Goal: Find specific page/section: Find specific page/section

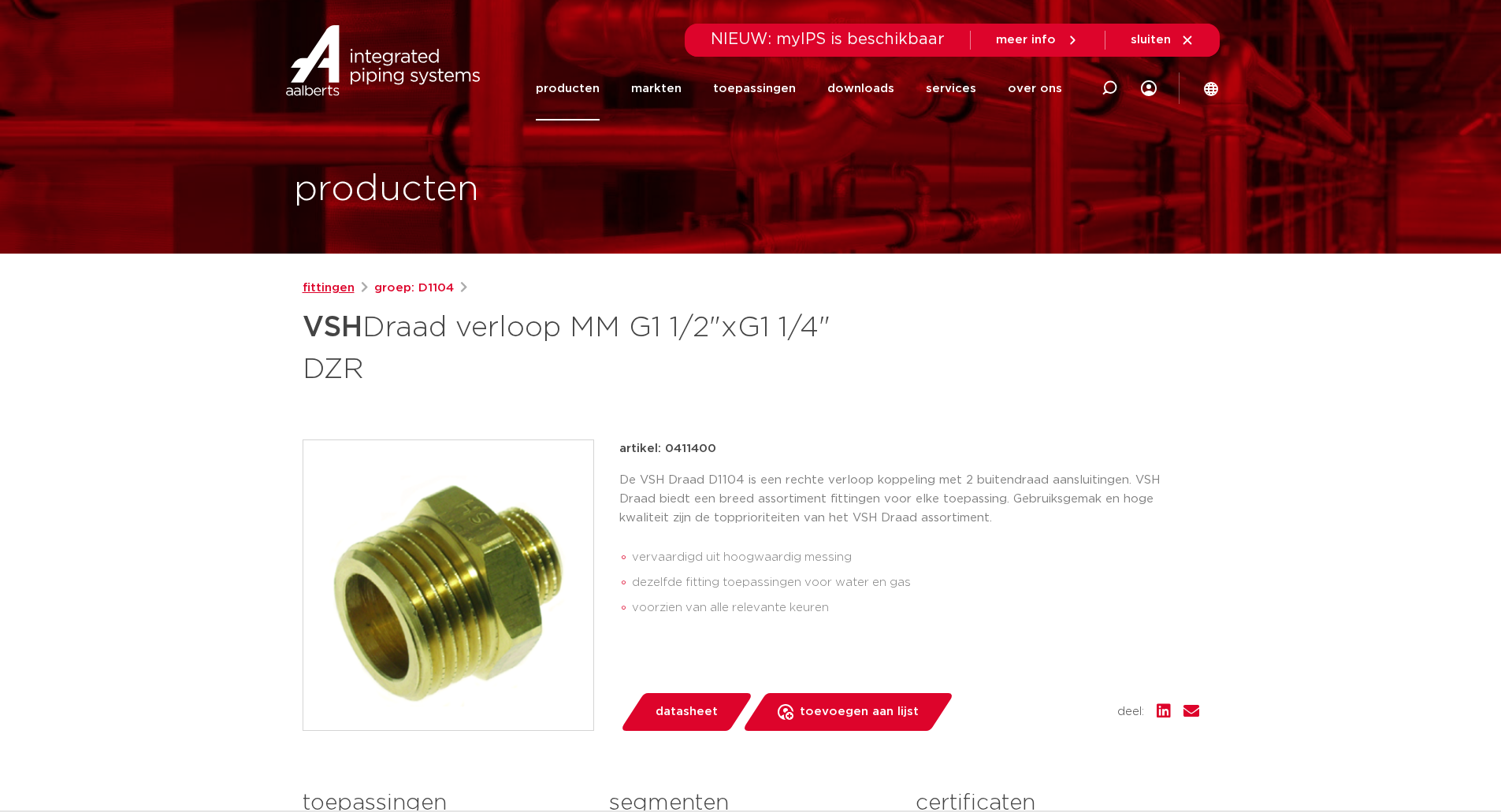
click at [330, 289] on link "fittingen" at bounding box center [329, 288] width 52 height 19
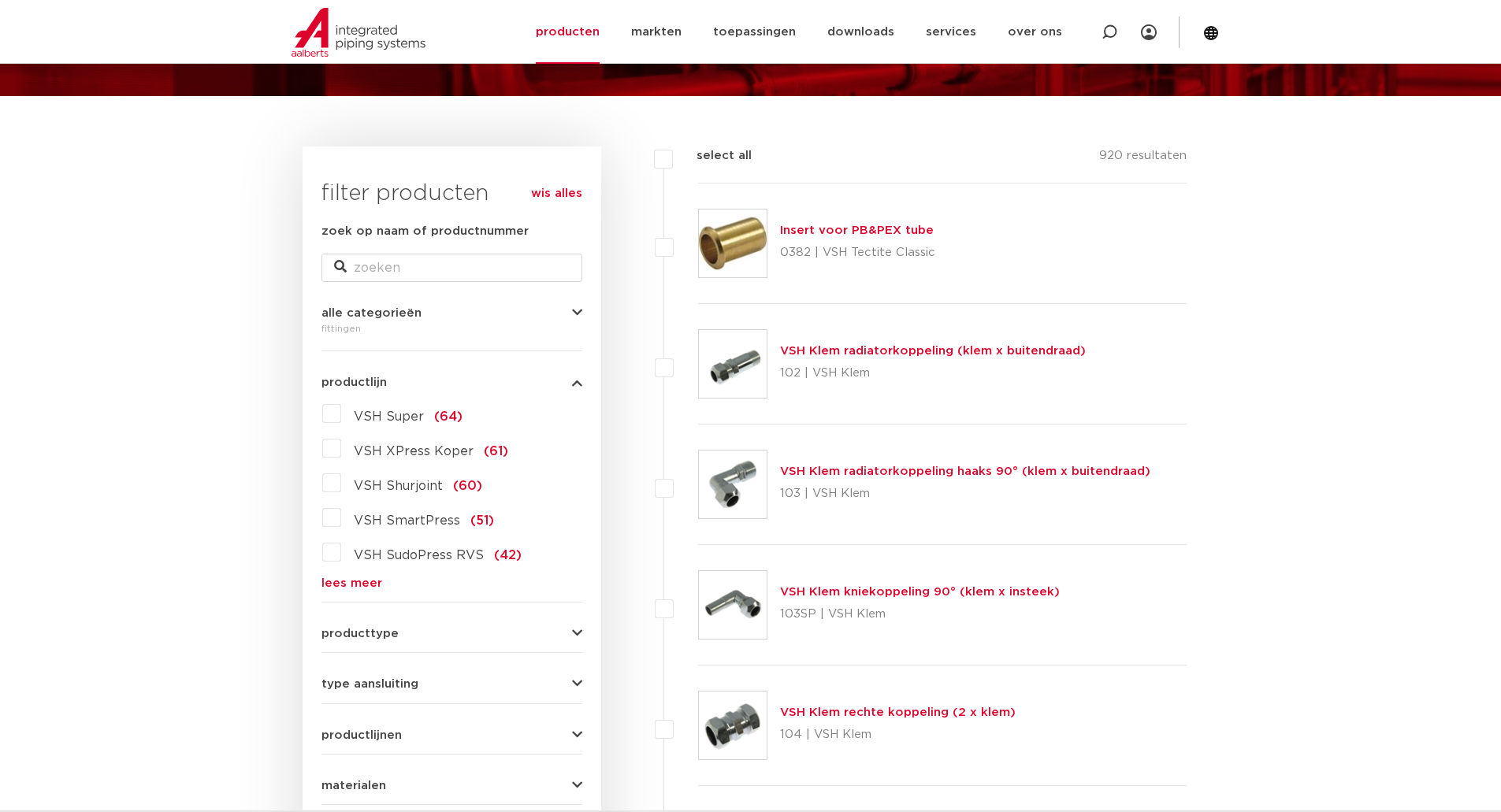
drag, startPoint x: 320, startPoint y: 227, endPoint x: 311, endPoint y: 222, distance: 10.3
